Goal: Check status: Check status

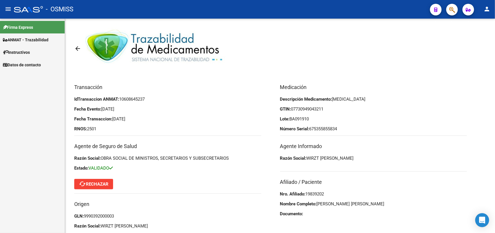
click at [31, 38] on span "ANMAT - Trazabilidad" at bounding box center [26, 40] width 46 height 6
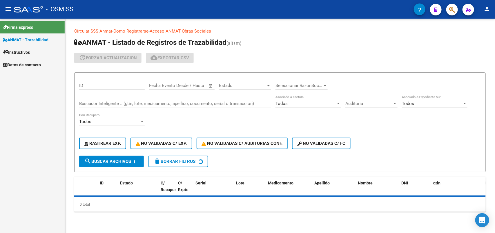
click at [103, 102] on input "Buscador Inteligente ...(gtin, lote, medicamento, apellido, documento, serial o…" at bounding box center [175, 103] width 192 height 5
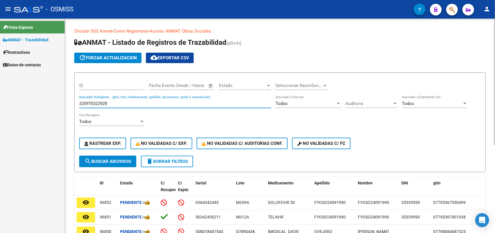
type input "320970322928"
click at [107, 158] on span "search Buscar Archivos" at bounding box center [107, 160] width 47 height 5
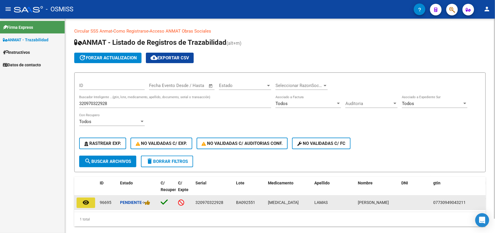
click at [86, 200] on mat-icon "remove_red_eye" at bounding box center [85, 202] width 7 height 7
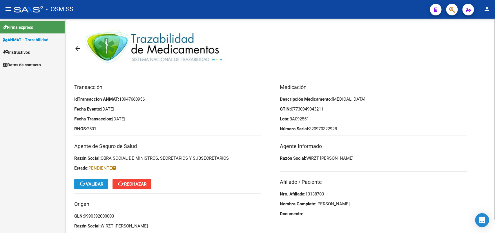
click at [84, 182] on mat-icon "cached" at bounding box center [82, 183] width 7 height 7
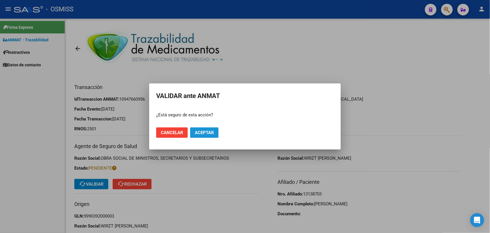
click at [206, 131] on span "Aceptar" at bounding box center [204, 132] width 19 height 5
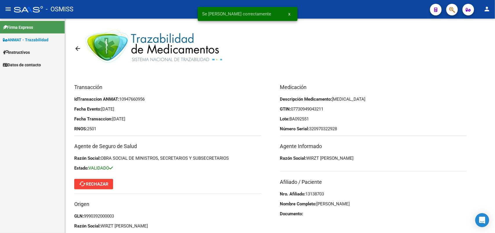
click at [29, 38] on span "ANMAT - Trazabilidad" at bounding box center [26, 40] width 46 height 6
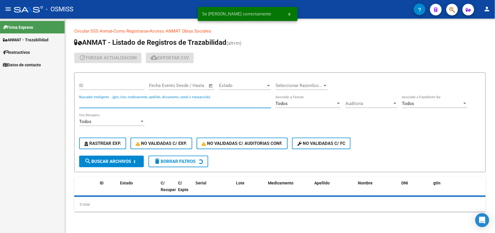
click at [102, 102] on input "Buscador Inteligente ...(gtin, lote, medicamento, apellido, documento, serial o…" at bounding box center [175, 103] width 192 height 5
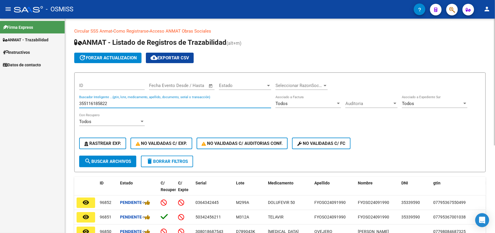
type input "355116185822"
click at [108, 160] on span "search Buscar Archivos" at bounding box center [107, 160] width 47 height 5
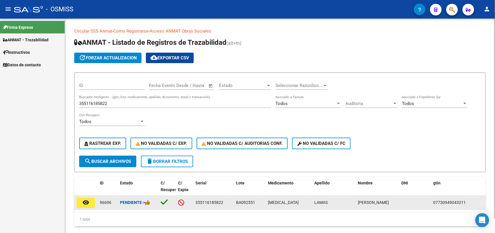
click at [86, 200] on mat-icon "remove_red_eye" at bounding box center [85, 202] width 7 height 7
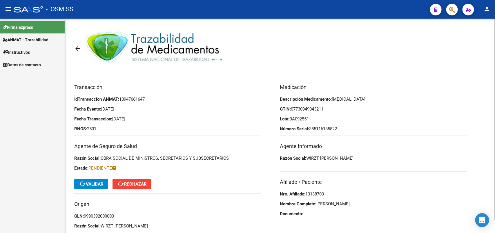
click at [90, 182] on span "cached Validar" at bounding box center [91, 183] width 25 height 5
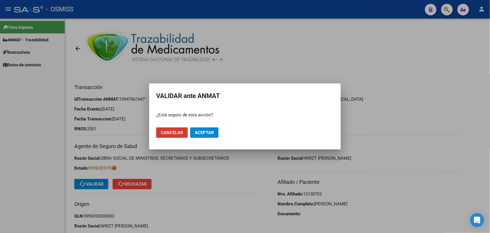
click at [208, 132] on span "Aceptar" at bounding box center [204, 132] width 19 height 5
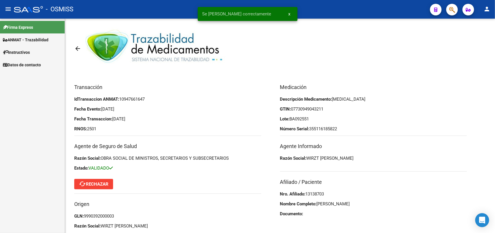
click at [34, 38] on span "ANMAT - Trazabilidad" at bounding box center [26, 40] width 46 height 6
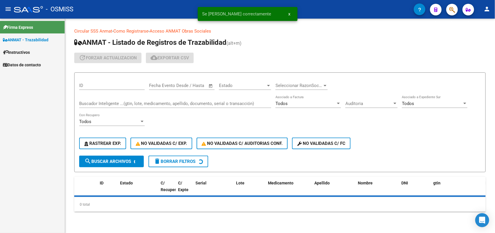
click at [95, 102] on input "Buscador Inteligente ...(gtin, lote, medicamento, apellido, documento, serial o…" at bounding box center [175, 103] width 192 height 5
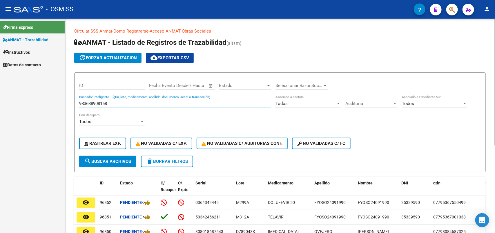
type input "983638908168"
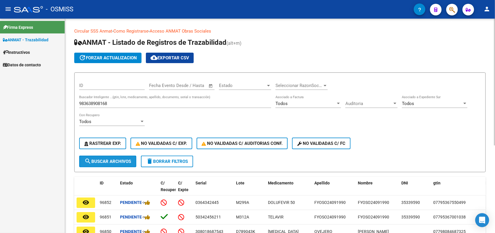
click at [107, 161] on span "search Buscar Archivos" at bounding box center [107, 160] width 47 height 5
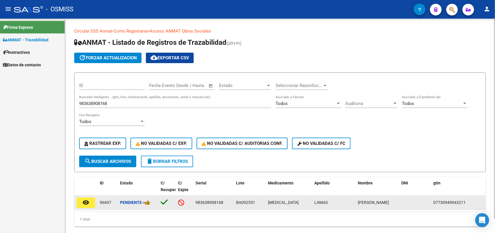
click at [88, 199] on mat-icon "remove_red_eye" at bounding box center [85, 202] width 7 height 7
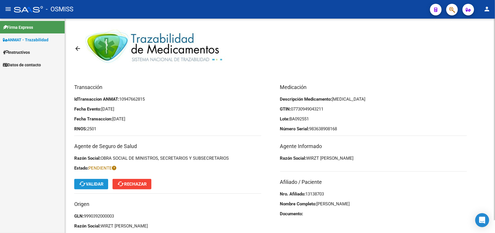
click at [91, 181] on span "cached Validar" at bounding box center [91, 183] width 25 height 5
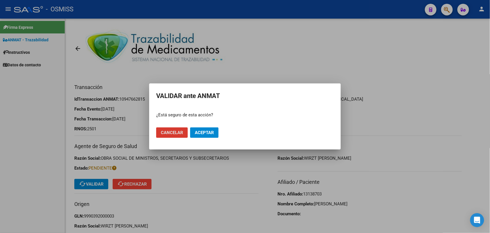
click at [203, 131] on span "Aceptar" at bounding box center [204, 132] width 19 height 5
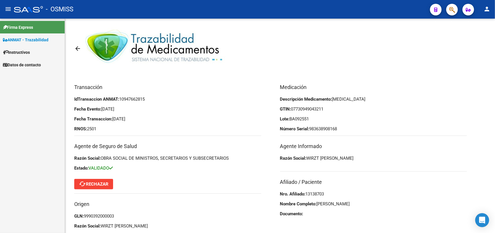
click at [22, 39] on span "ANMAT - Trazabilidad" at bounding box center [26, 40] width 46 height 6
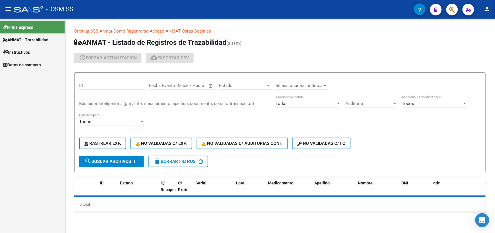
click at [115, 101] on input "Buscador Inteligente ...(gtin, lote, medicamento, apellido, documento, serial o…" at bounding box center [175, 103] width 192 height 5
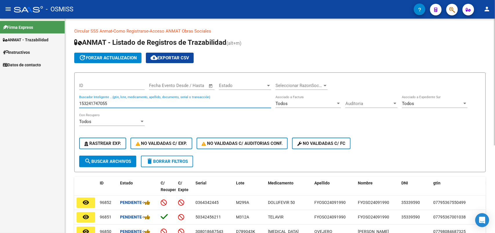
type input "153241747055"
click at [116, 162] on span "search Buscar Archivos" at bounding box center [107, 160] width 47 height 5
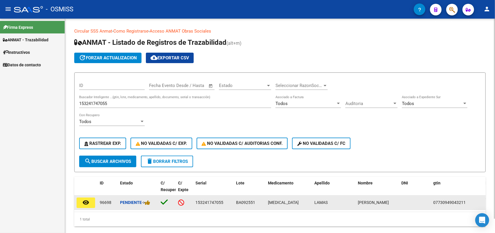
click at [83, 201] on mat-icon "remove_red_eye" at bounding box center [85, 202] width 7 height 7
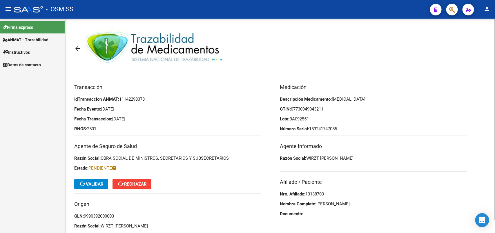
click at [96, 185] on span "cached Validar" at bounding box center [91, 183] width 25 height 5
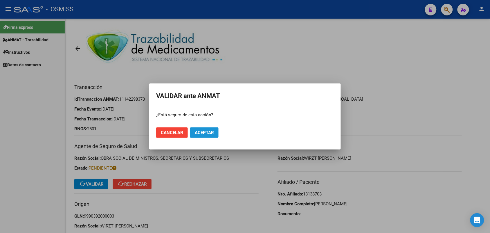
click at [208, 132] on span "Aceptar" at bounding box center [204, 132] width 19 height 5
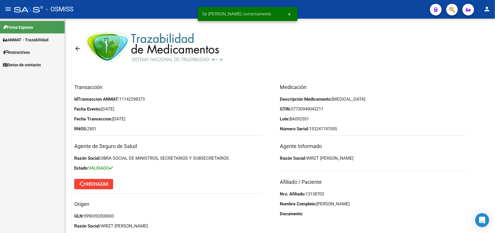
click at [33, 35] on link "ANMAT - Trazabilidad" at bounding box center [32, 39] width 65 height 12
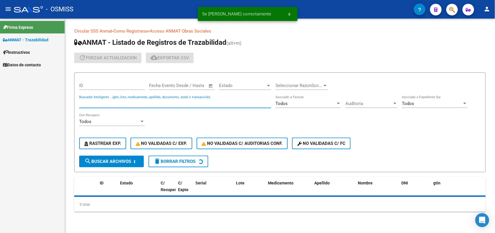
click at [102, 101] on input "Buscador Inteligente ...(gtin, lote, medicamento, apellido, documento, serial o…" at bounding box center [175, 103] width 192 height 5
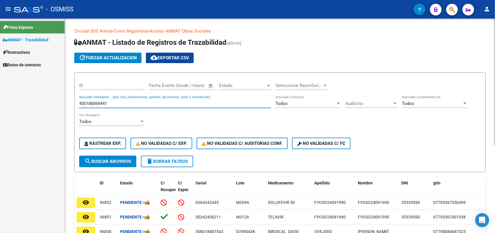
type input "400186069441"
click at [110, 156] on button "search Buscar Archivos" at bounding box center [107, 161] width 57 height 12
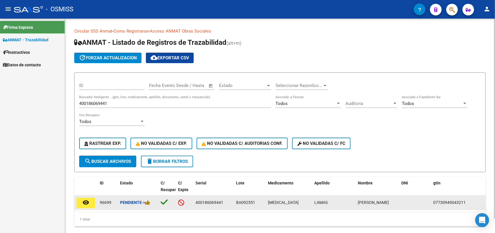
click at [85, 200] on mat-icon "remove_red_eye" at bounding box center [85, 202] width 7 height 7
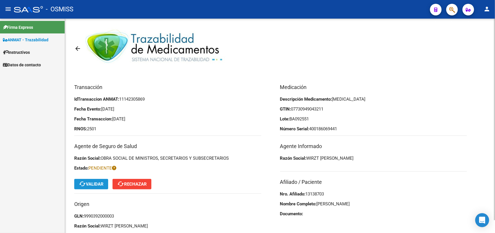
click at [92, 185] on span "cached Validar" at bounding box center [91, 183] width 25 height 5
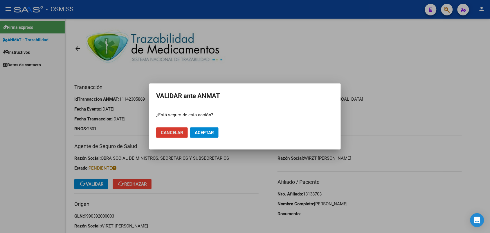
click at [200, 132] on span "Aceptar" at bounding box center [204, 132] width 19 height 5
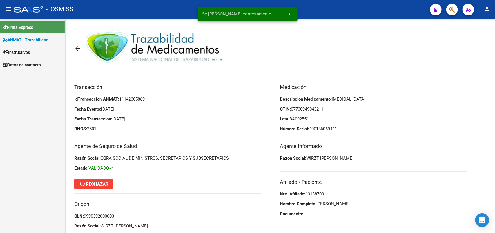
click at [21, 38] on span "ANMAT - Trazabilidad" at bounding box center [26, 40] width 46 height 6
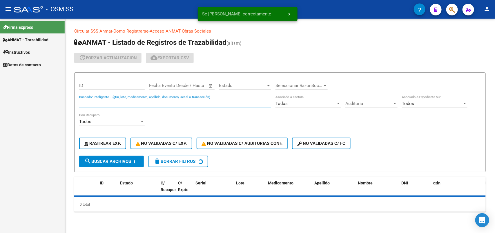
click at [102, 101] on input "Buscador Inteligente ...(gtin, lote, medicamento, apellido, documento, serial o…" at bounding box center [175, 103] width 192 height 5
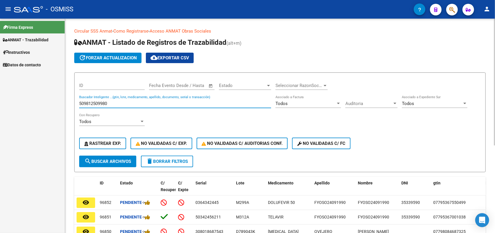
type input "509812509980"
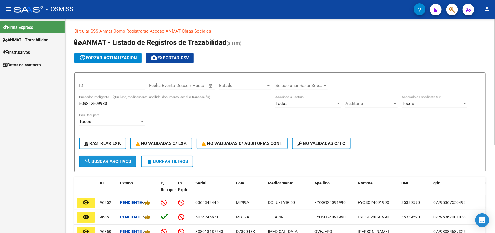
click at [107, 160] on span "search Buscar Archivos" at bounding box center [107, 160] width 47 height 5
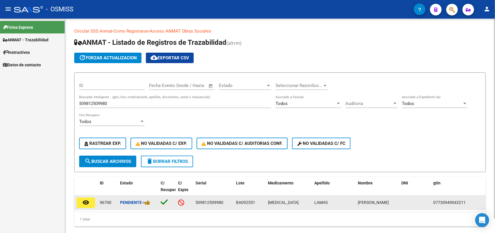
click at [85, 203] on button "remove_red_eye" at bounding box center [86, 202] width 19 height 10
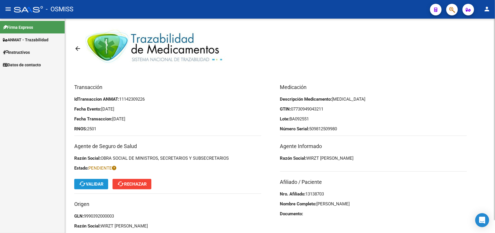
click at [96, 183] on span "cached Validar" at bounding box center [91, 183] width 25 height 5
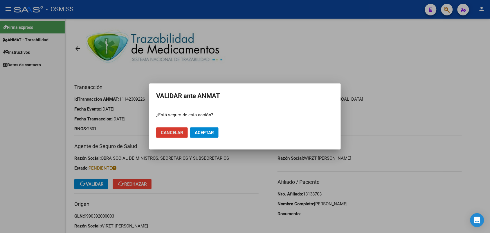
click at [210, 133] on span "Aceptar" at bounding box center [204, 132] width 19 height 5
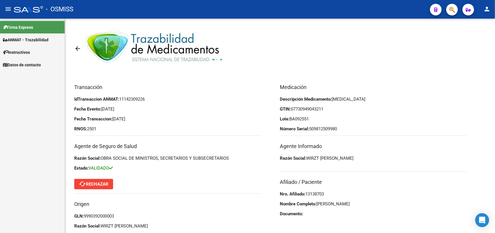
click at [47, 39] on span "ANMAT - Trazabilidad" at bounding box center [26, 40] width 46 height 6
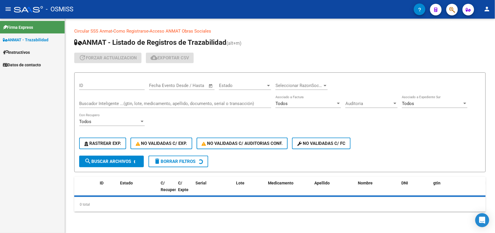
click at [104, 104] on input "Buscador Inteligente ...(gtin, lote, medicamento, apellido, documento, serial o…" at bounding box center [175, 103] width 192 height 5
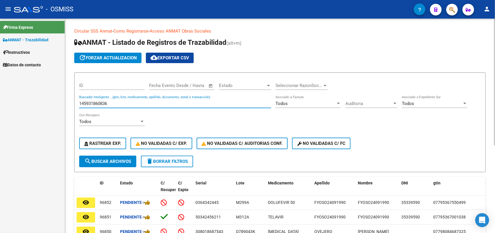
type input "145931860836"
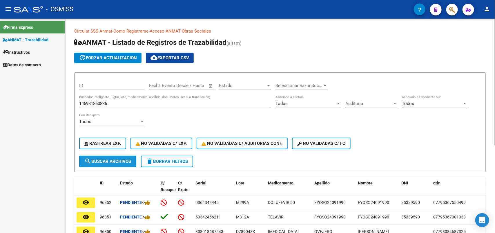
click at [100, 159] on span "search Buscar Archivos" at bounding box center [107, 160] width 47 height 5
